Goal: Task Accomplishment & Management: Use online tool/utility

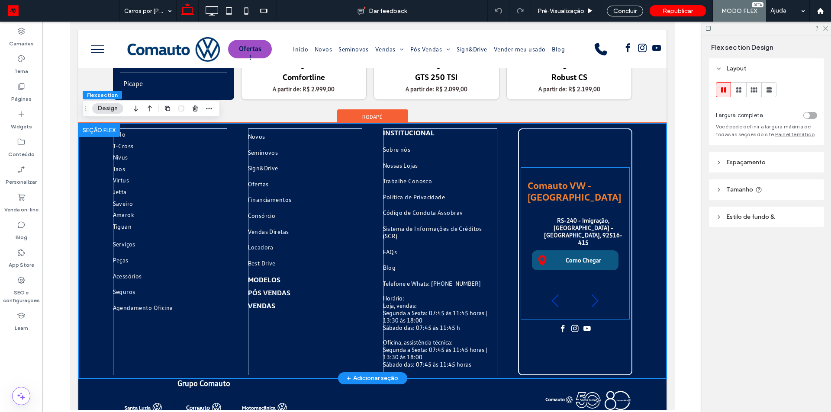
click at [593, 301] on div at bounding box center [594, 301] width 12 height 19
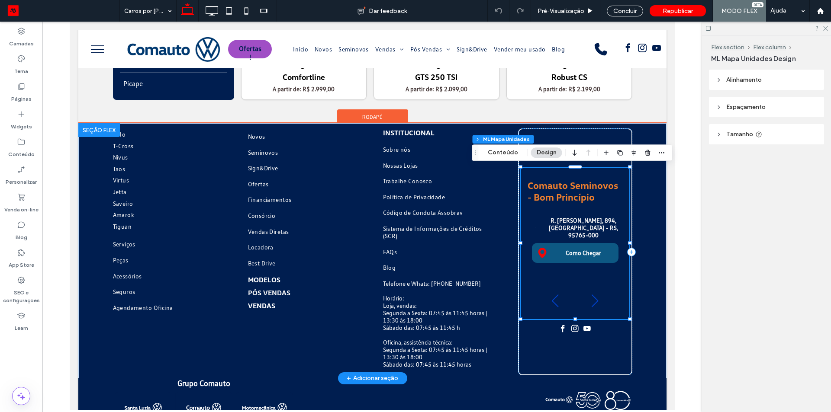
click at [593, 301] on div at bounding box center [594, 301] width 12 height 19
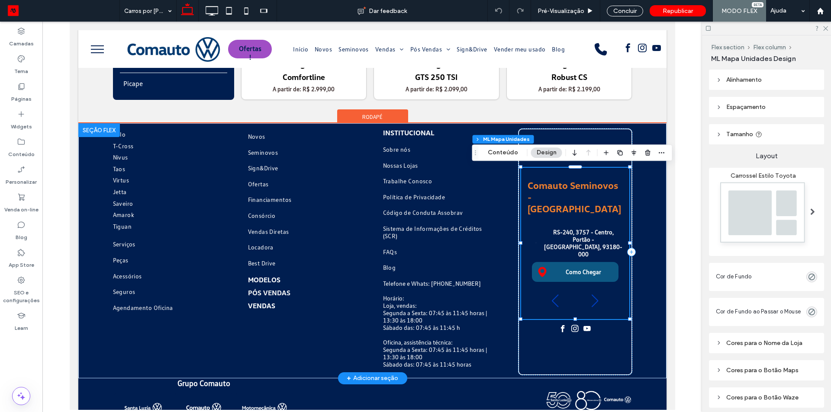
click at [593, 301] on div at bounding box center [594, 301] width 12 height 19
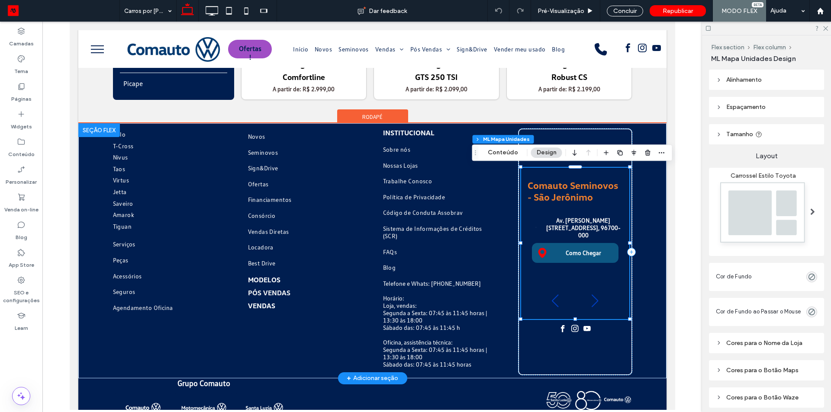
click at [593, 301] on div at bounding box center [594, 301] width 12 height 19
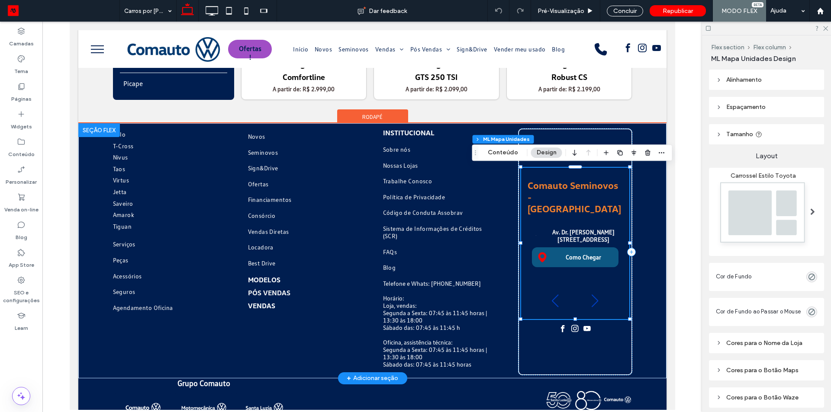
click at [593, 301] on div at bounding box center [594, 301] width 12 height 19
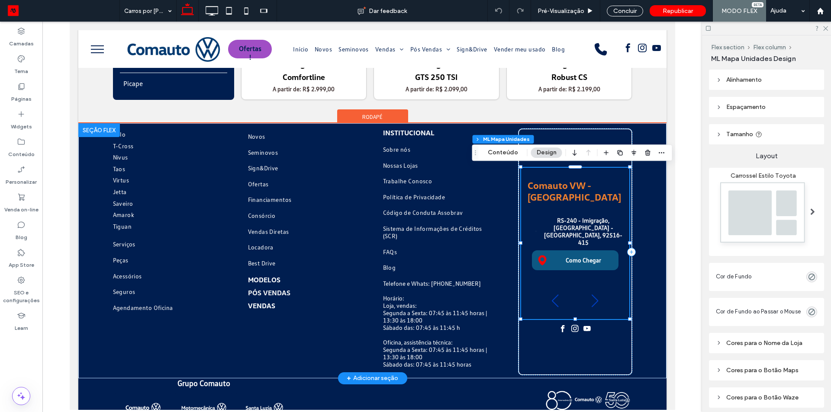
click at [593, 301] on div at bounding box center [594, 301] width 12 height 19
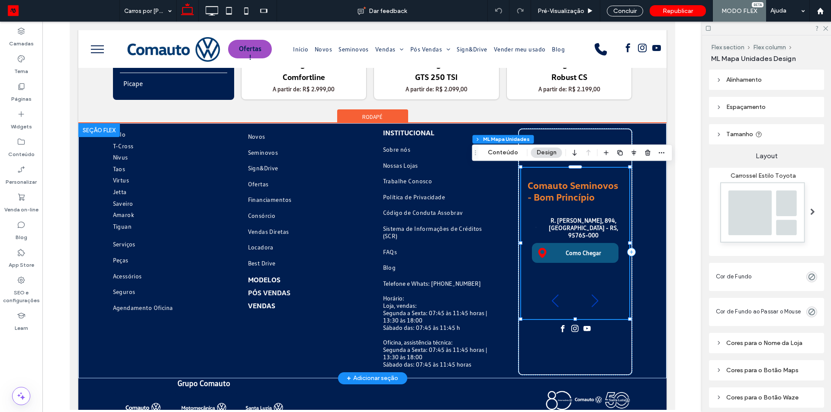
click at [593, 301] on div at bounding box center [594, 301] width 12 height 19
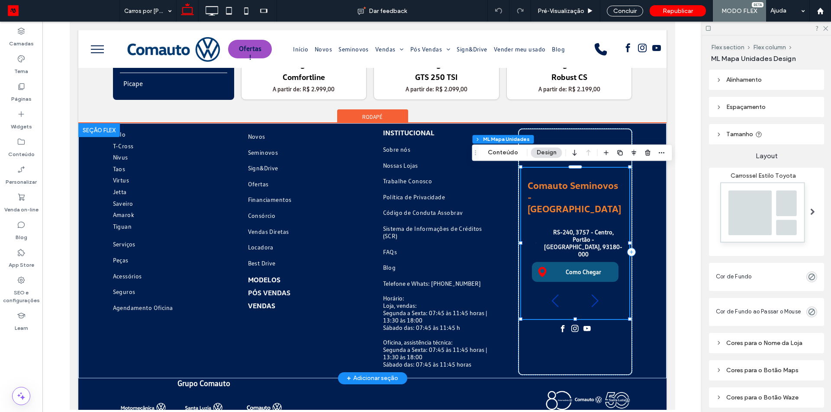
click at [593, 301] on div at bounding box center [594, 301] width 12 height 19
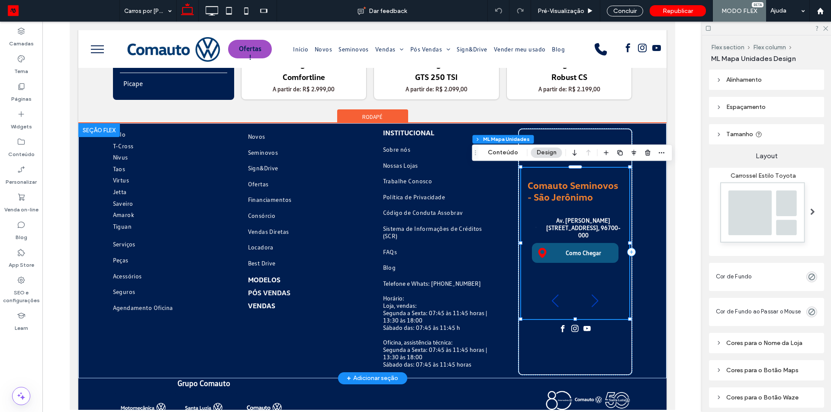
click at [593, 301] on div at bounding box center [594, 301] width 12 height 19
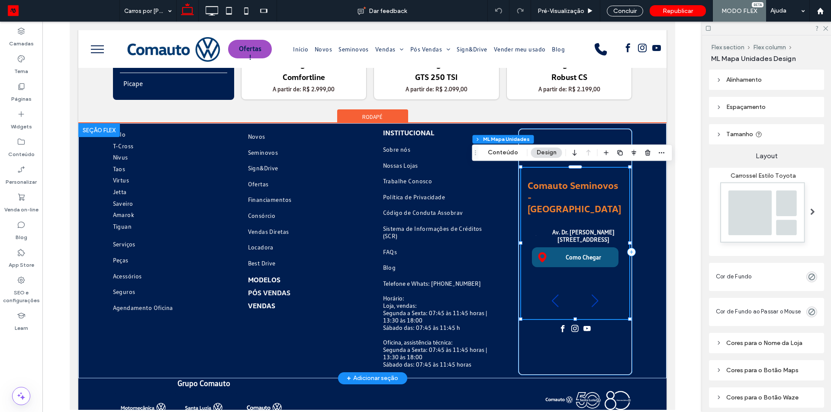
click at [594, 353] on div "Comauto VW - Montenegro .fil0- {fill:white} .fil1- {fill:white;fill-rule:nonzer…" at bounding box center [574, 251] width 114 height 247
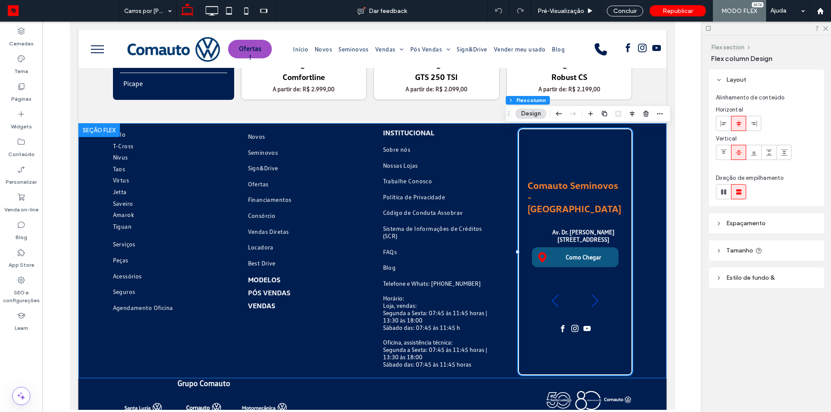
click at [732, 49] on button "Flex section" at bounding box center [727, 47] width 33 height 7
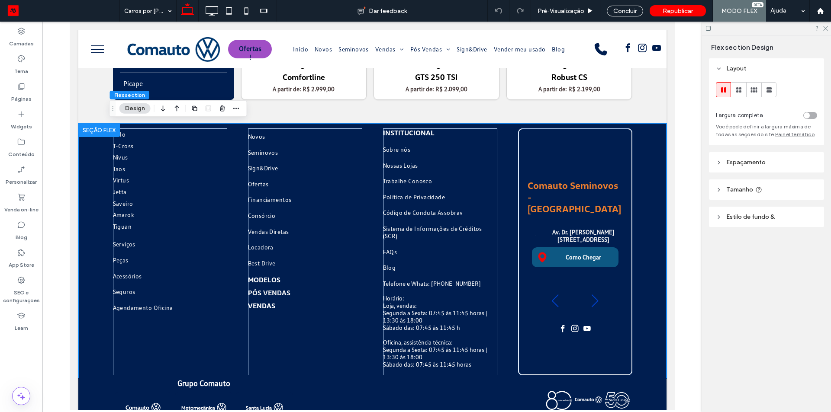
click at [733, 159] on span "Espaçamento" at bounding box center [745, 162] width 39 height 7
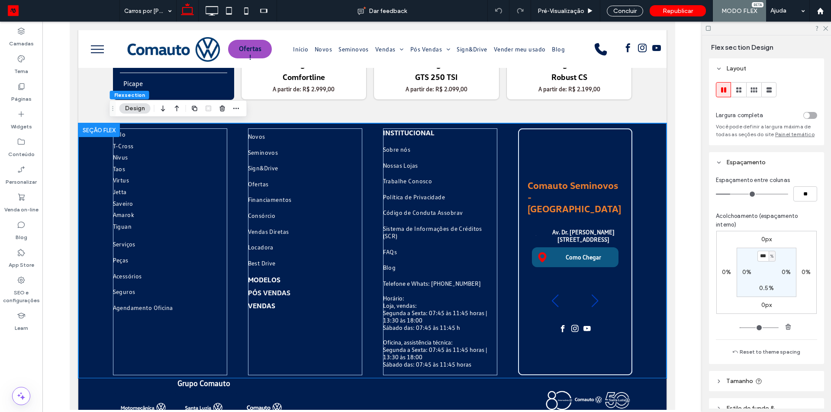
click at [733, 159] on span "Espaçamento" at bounding box center [745, 162] width 39 height 7
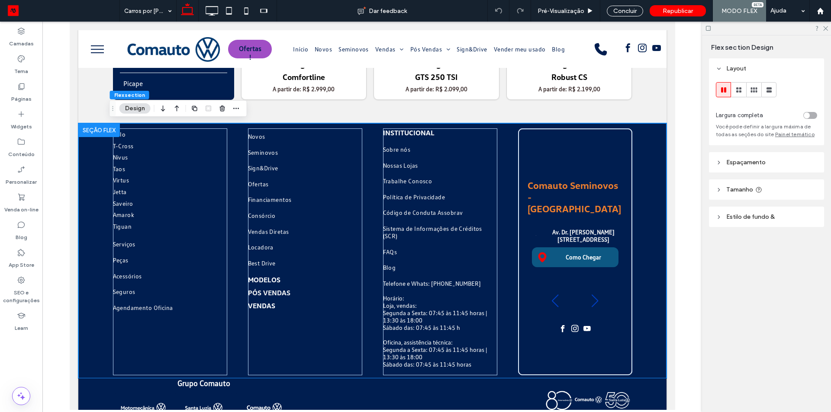
click at [733, 159] on span "Espaçamento" at bounding box center [745, 162] width 39 height 7
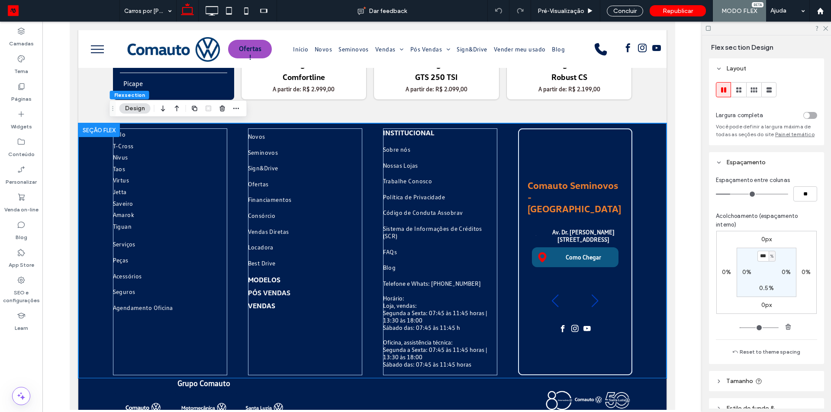
click at [733, 159] on span "Espaçamento" at bounding box center [745, 162] width 39 height 7
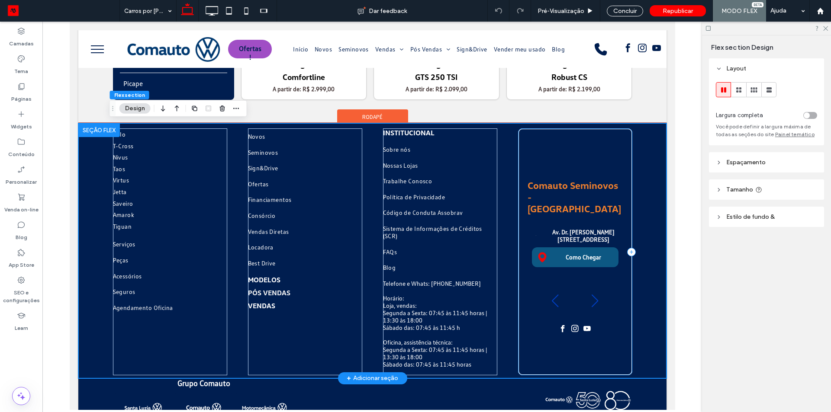
click at [585, 363] on div "Comauto VW - Montenegro .fil0- {fill:white} .fil1- {fill:white;fill-rule:nonzer…" at bounding box center [574, 251] width 114 height 247
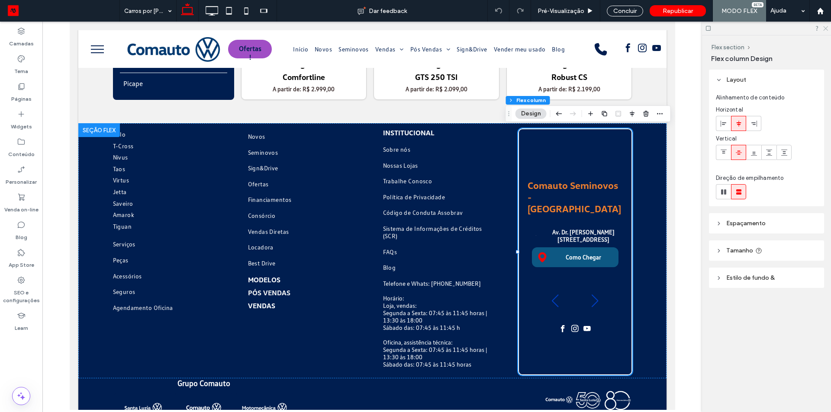
click at [825, 27] on icon at bounding box center [825, 28] width 6 height 6
